Goal: Browse casually

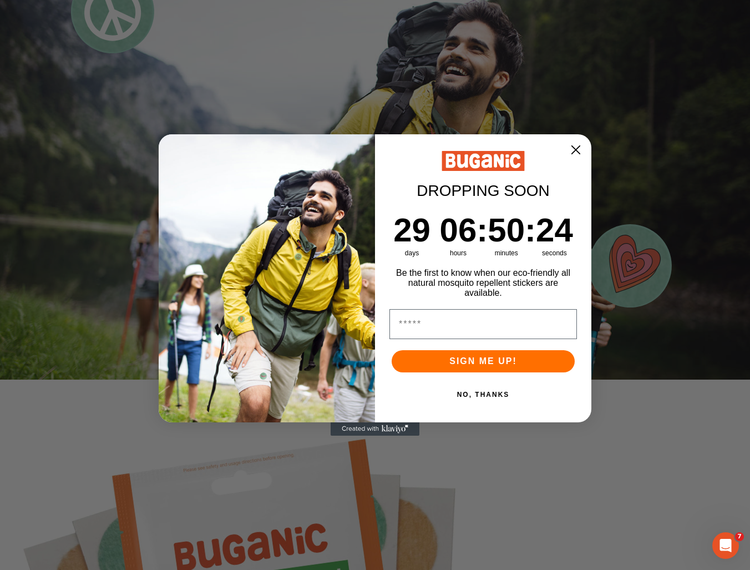
click at [574, 148] on circle "Close dialog" at bounding box center [575, 149] width 19 height 19
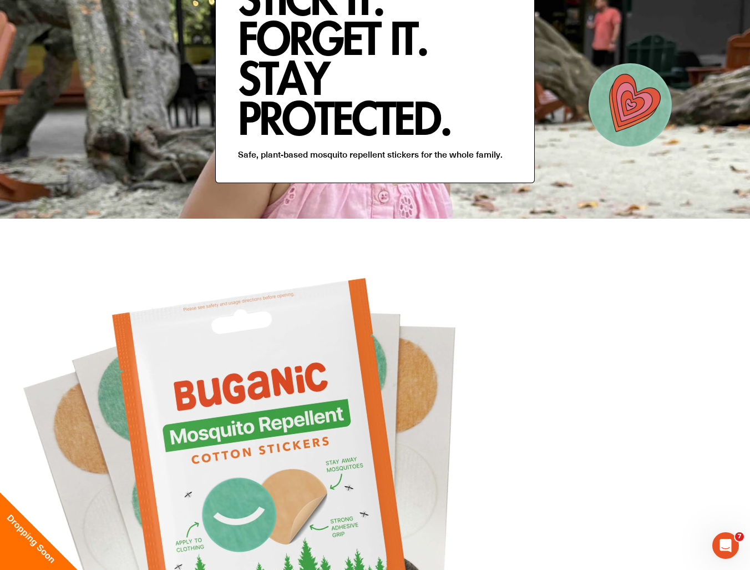
scroll to position [243, 0]
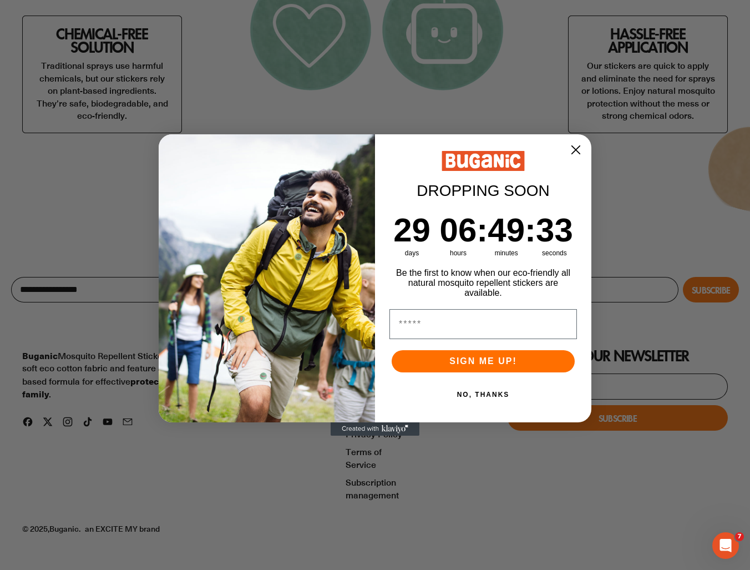
scroll to position [2897, 0]
click at [575, 140] on circle "Close dialog" at bounding box center [575, 149] width 19 height 19
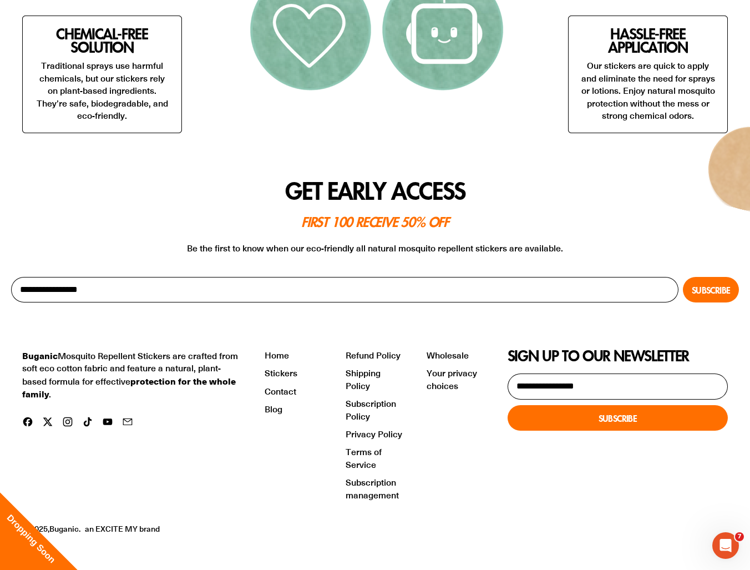
click at [533, 183] on h2 "Get Early Access" at bounding box center [375, 190] width 728 height 21
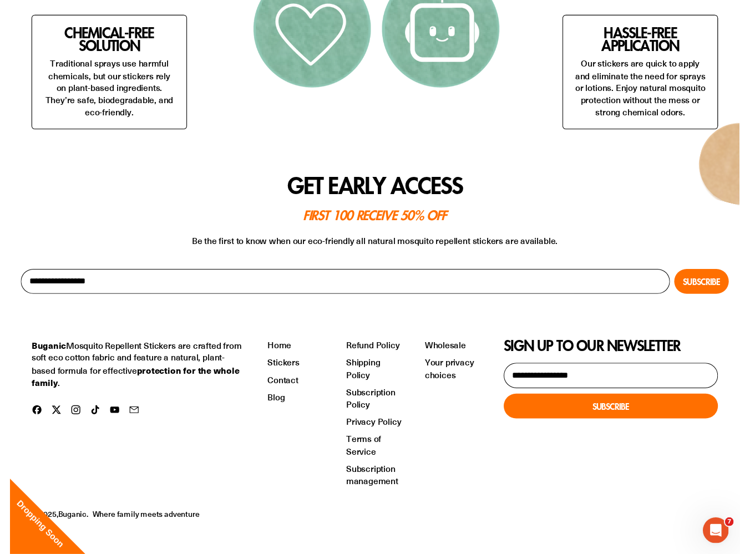
scroll to position [2897, 0]
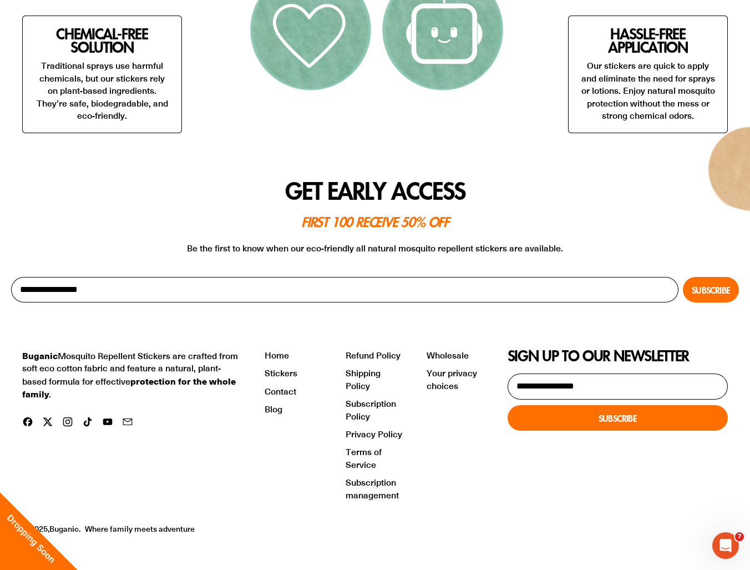
click at [143, 521] on div "Buganic Mosquito Repellent Stickers are crafted from soft eco cotton fabric and…" at bounding box center [375, 441] width 706 height 256
click at [119, 519] on div "Buganic Mosquito Repellent Stickers are crafted from soft eco cotton fabric and…" at bounding box center [375, 441] width 706 height 256
click at [0, 0] on div "Close dialog DROPPING SOON Countdown ends in: 29 29 days 6 06 hours : : 48 48 m…" at bounding box center [0, 0] width 0 height 0
click at [95, 526] on link "Where family meets adventure" at bounding box center [140, 528] width 110 height 11
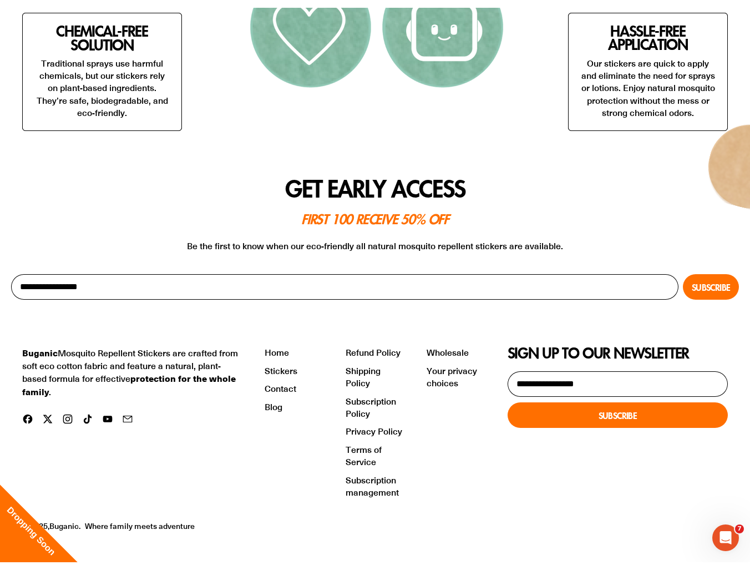
scroll to position [2887, 0]
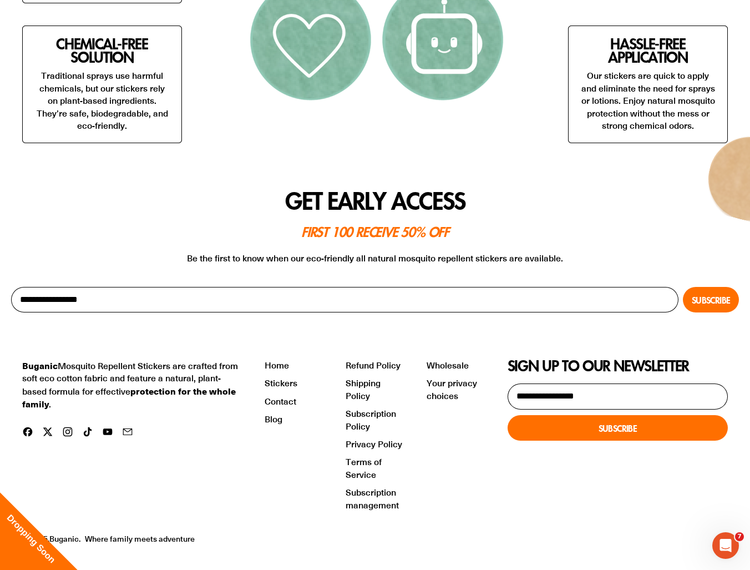
drag, startPoint x: 83, startPoint y: 515, endPoint x: 194, endPoint y: 518, distance: 111.0
click at [194, 518] on div "Buganic Mosquito Repellent Stickers are crafted from soft eco cotton fabric and…" at bounding box center [375, 451] width 706 height 256
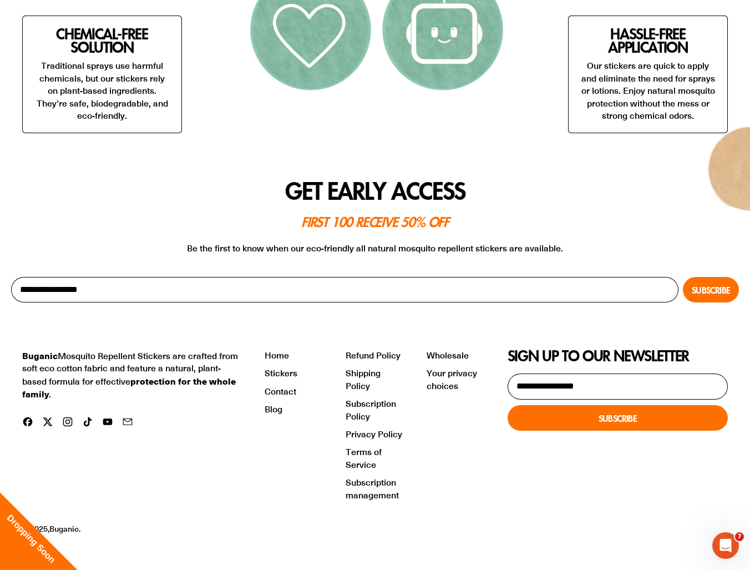
scroll to position [2897, 0]
click at [117, 520] on div "Buganic Mosquito Repellent Stickers are crafted from soft eco cotton fabric and…" at bounding box center [375, 441] width 706 height 256
click at [118, 521] on div "Buganic Mosquito Repellent Stickers are crafted from soft eco cotton fabric and…" at bounding box center [375, 441] width 706 height 256
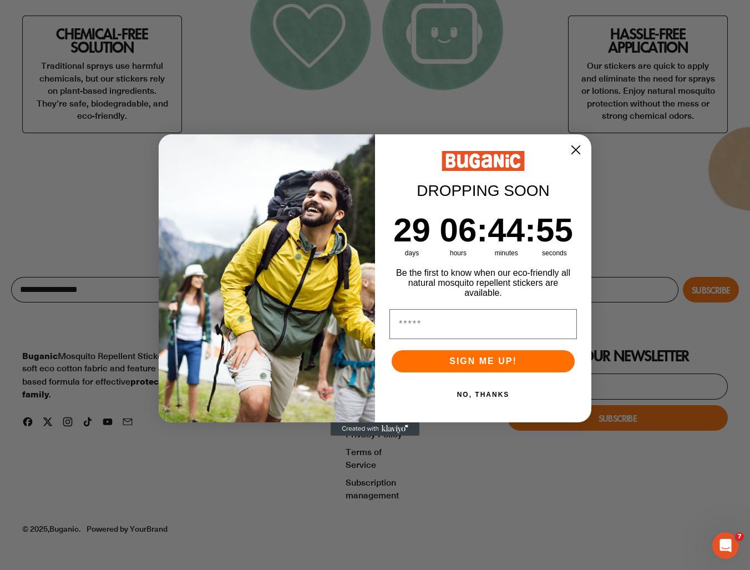
click at [568, 151] on circle "Close dialog" at bounding box center [575, 149] width 19 height 19
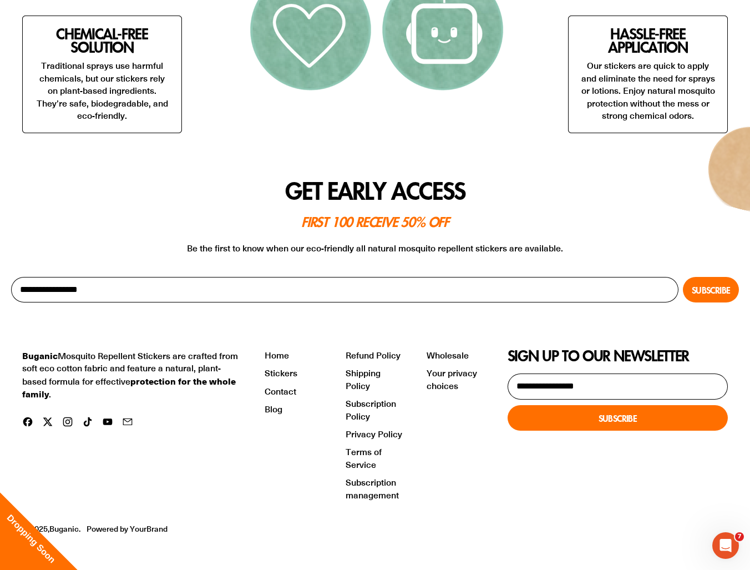
click at [67, 513] on div "Dropping Soon" at bounding box center [39, 531] width 78 height 78
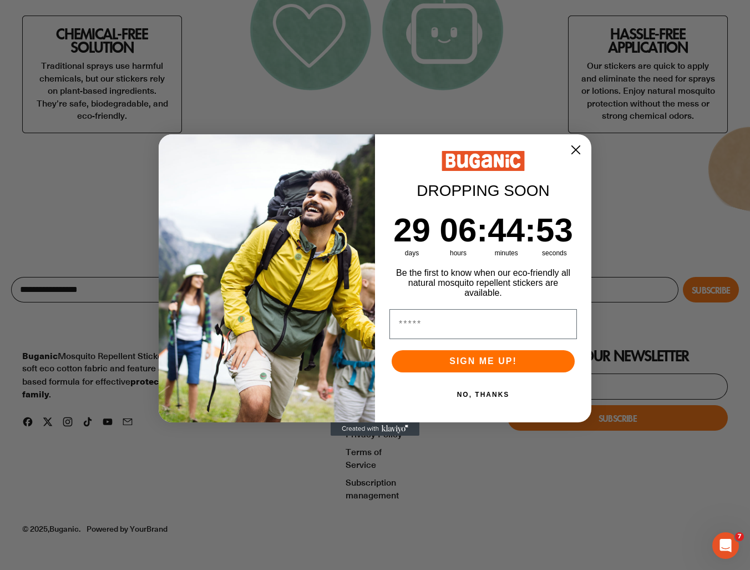
click at [68, 529] on div "Close dialog DROPPING SOON Countdown ends in: 29 29 days 6 06 hours : : 44 44 m…" at bounding box center [375, 285] width 750 height 570
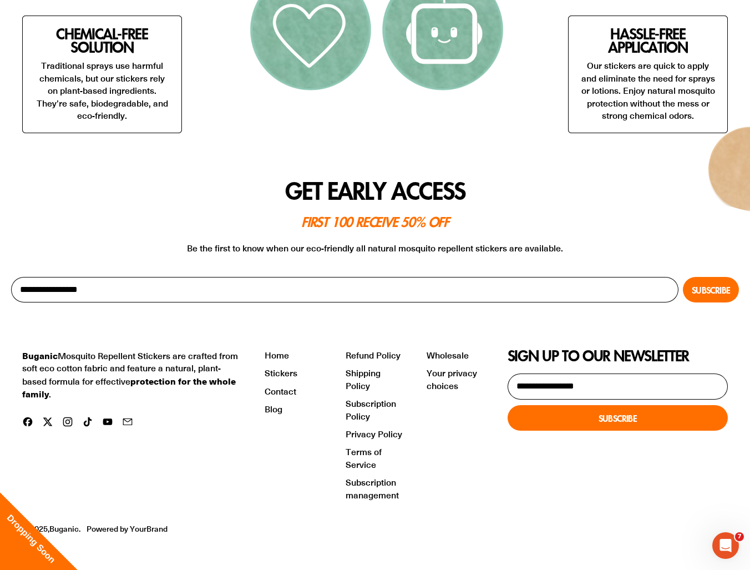
click at [72, 569] on div "Dropping Soon Close dialog DROPPING SOON Countdown ends in: 29 29 days 6 06 hou…" at bounding box center [375, 570] width 750 height 0
click at [116, 530] on link "Powered by YourBrand" at bounding box center [127, 528] width 81 height 11
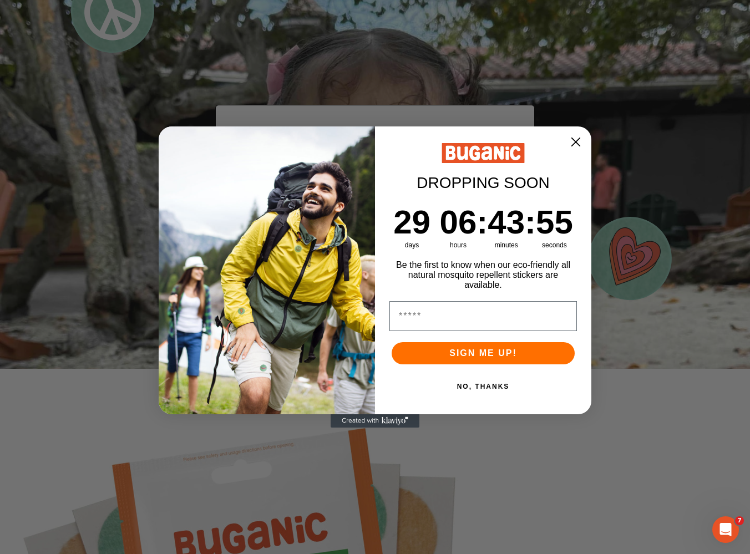
click at [579, 139] on circle "Close dialog" at bounding box center [575, 142] width 19 height 19
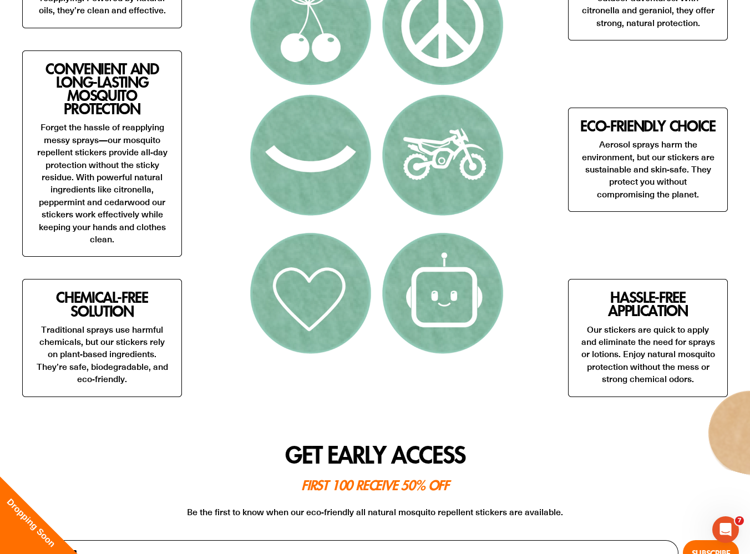
scroll to position [2608, 0]
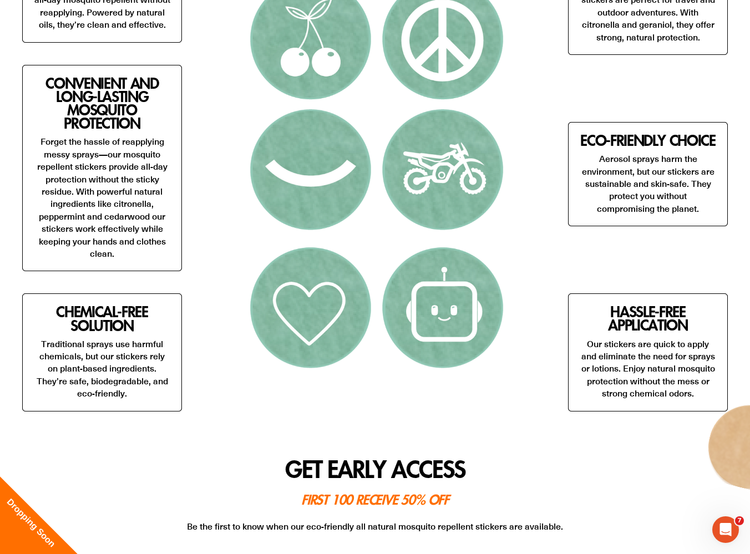
click at [142, 376] on div "Close dialog DROPPING SOON Countdown ends in: 29 29 days 6 06 hours : : 43 43 m…" at bounding box center [375, 277] width 750 height 554
click at [312, 267] on img at bounding box center [374, 174] width 277 height 411
click at [164, 291] on div "Long-Lasting Protection Our stickers provide mess-free, all-day mosquito repell…" at bounding box center [102, 174] width 160 height 474
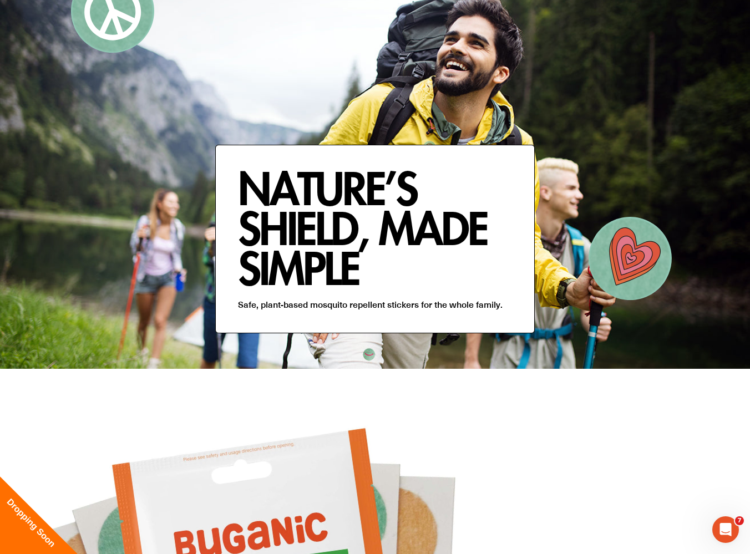
scroll to position [-1, 0]
click at [251, 168] on h2 "Nature’s Shield, Made Simple" at bounding box center [375, 228] width 274 height 120
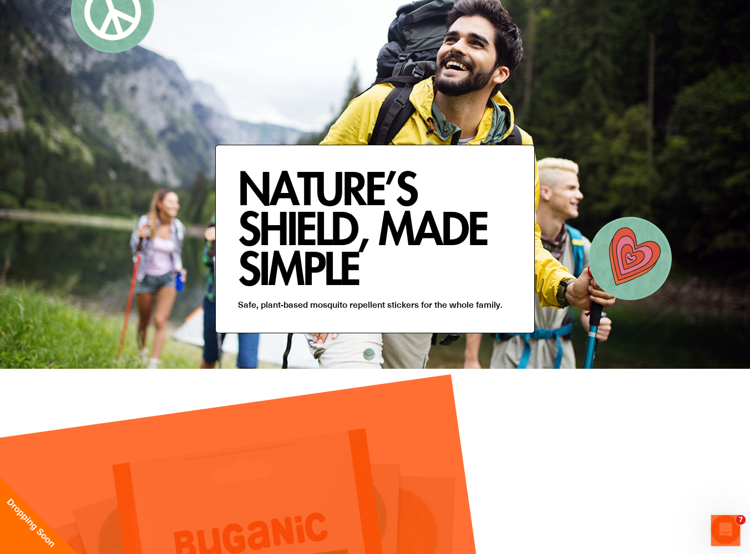
click at [720, 516] on div "Open Intercom Messenger" at bounding box center [724, 528] width 37 height 37
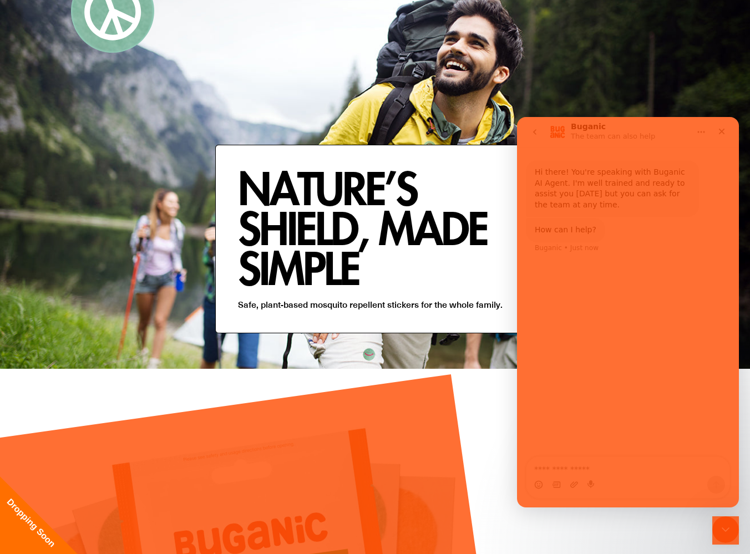
click at [556, 464] on textarea "Ask a question…" at bounding box center [627, 466] width 203 height 19
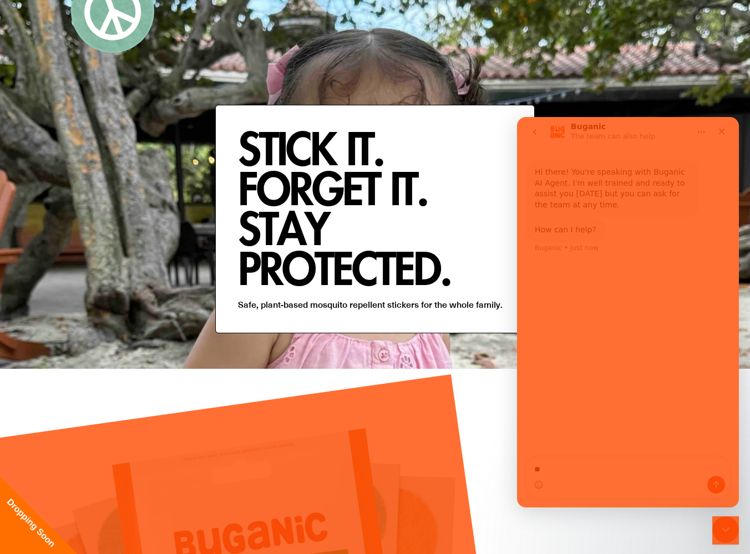
type textarea "**"
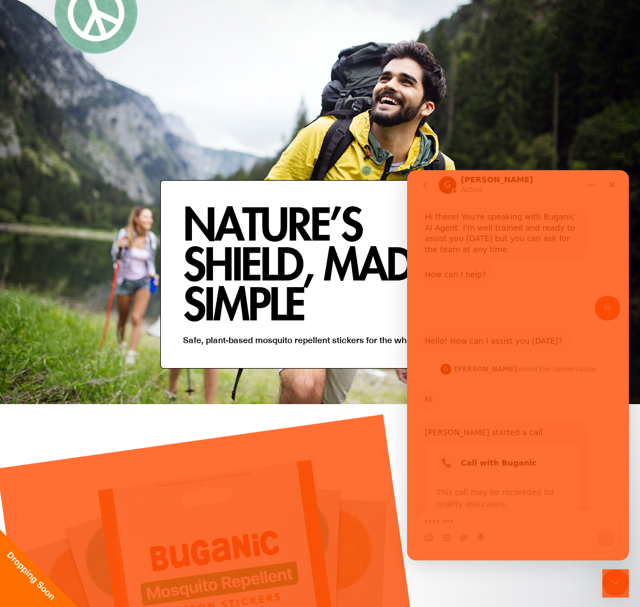
scroll to position [70, 0]
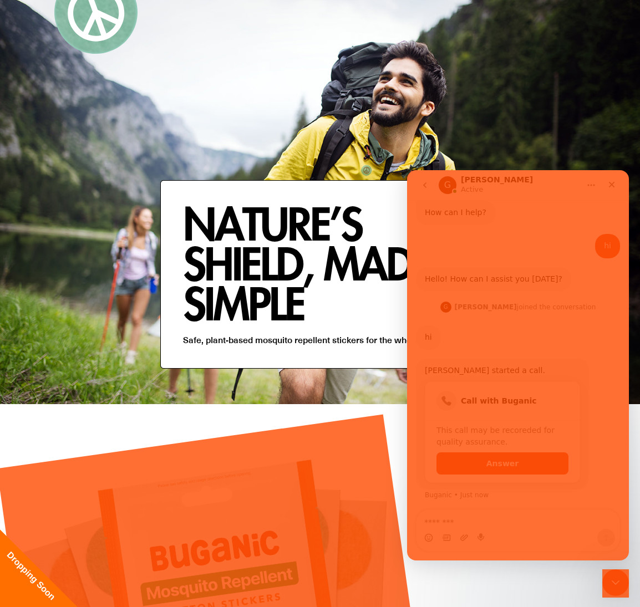
click at [538, 320] on div "[PERSON_NAME] joined the conversation 5:17 pm" at bounding box center [518, 313] width 204 height 26
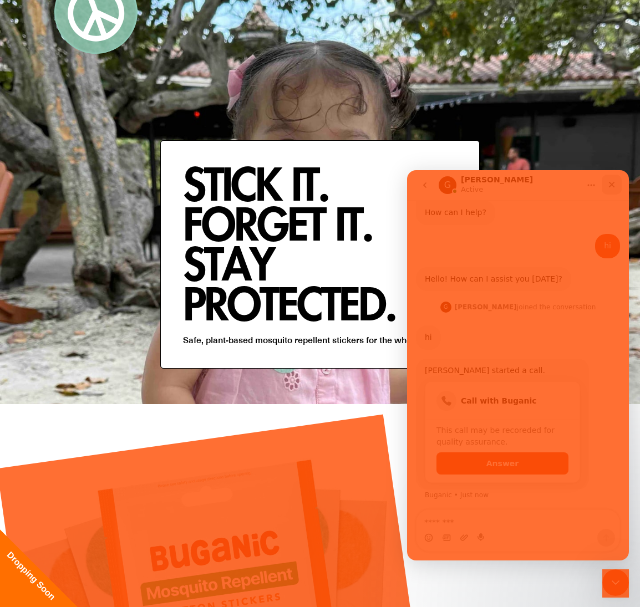
click at [611, 180] on div "Close" at bounding box center [612, 185] width 20 height 20
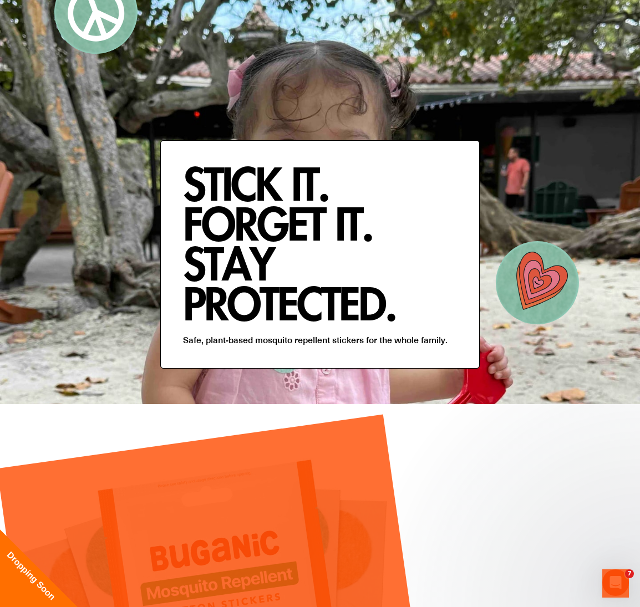
scroll to position [0, 0]
